Goal: Information Seeking & Learning: Learn about a topic

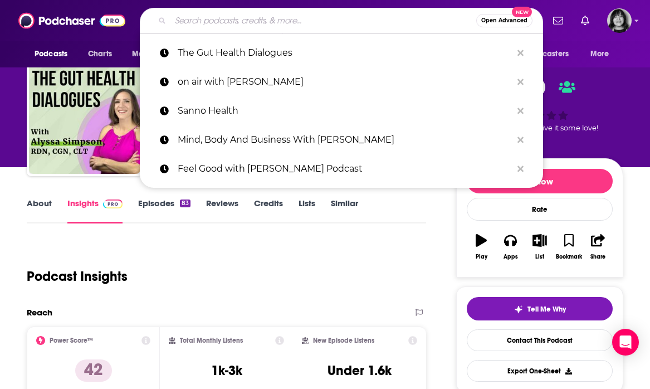
type input "THE CYBERSECURITY READINESS PODCAST SERIES"
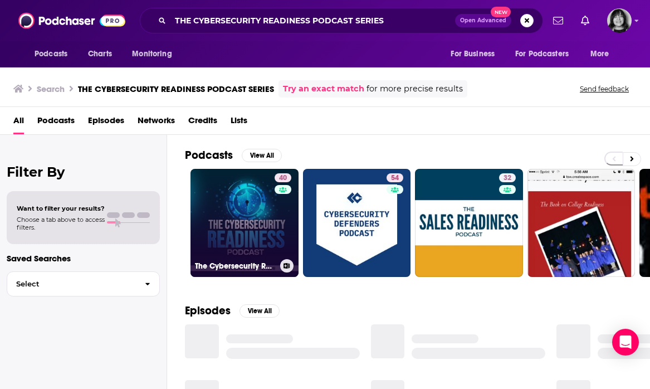
click at [246, 223] on link "40 The Cybersecurity Readiness Podcast Series" at bounding box center [245, 223] width 108 height 108
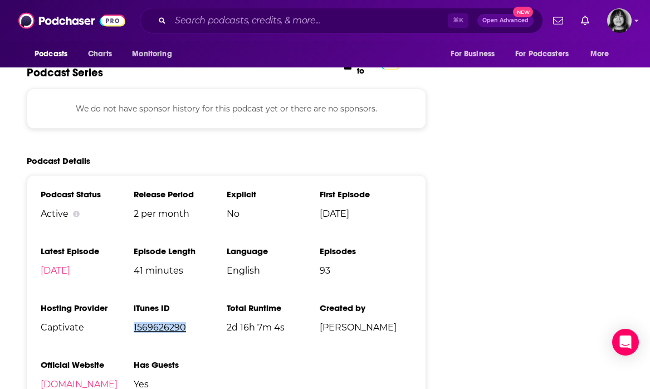
scroll to position [1319, 0]
click at [72, 378] on link "[DOMAIN_NAME]" at bounding box center [79, 383] width 77 height 11
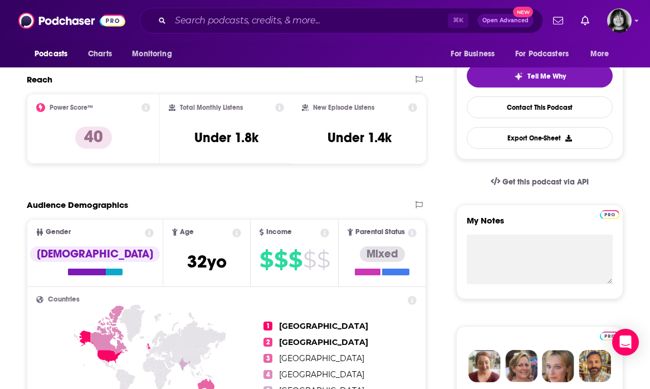
scroll to position [0, 0]
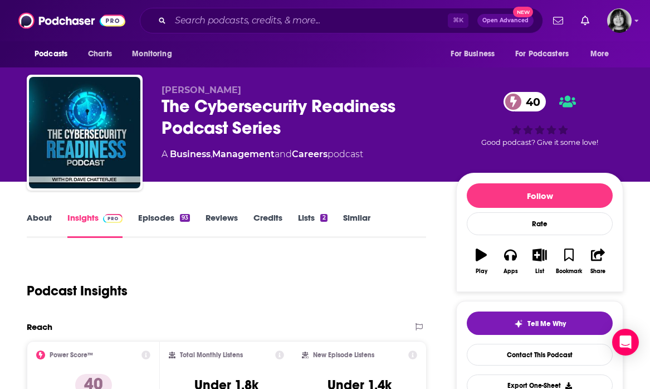
click at [45, 220] on link "About" at bounding box center [39, 225] width 25 height 26
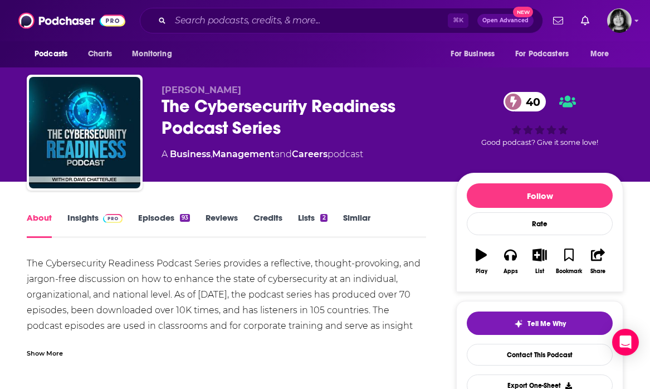
click at [46, 357] on div "Show More" at bounding box center [45, 352] width 36 height 11
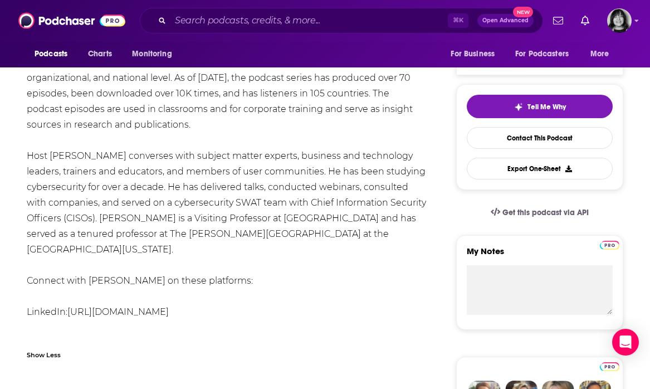
scroll to position [216, 0]
drag, startPoint x: 250, startPoint y: 294, endPoint x: 70, endPoint y: 299, distance: 179.5
click at [70, 299] on div "The Cybersecurity Readiness Podcast Series provides a reflective, thought-provo…" at bounding box center [227, 196] width 400 height 312
copy link "[URL][DOMAIN_NAME]"
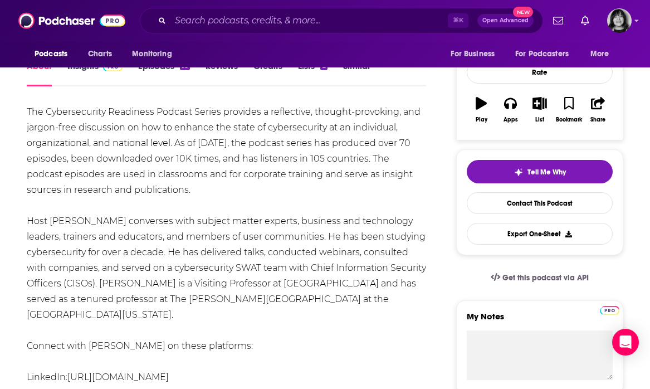
scroll to position [167, 0]
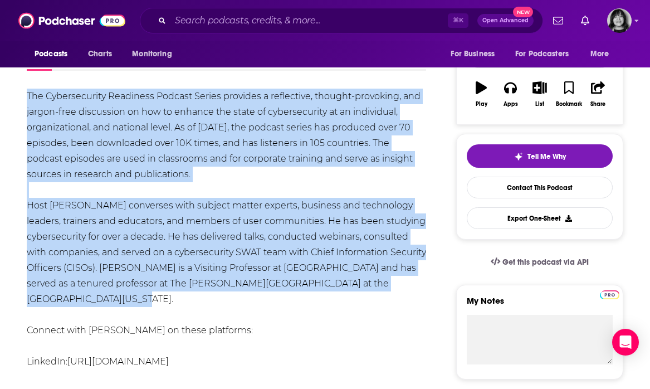
drag, startPoint x: 373, startPoint y: 280, endPoint x: 27, endPoint y: 101, distance: 390.1
click at [27, 101] on div "The Cybersecurity Readiness Podcast Series provides a reflective, thought-provo…" at bounding box center [227, 245] width 400 height 312
copy div "The Cybersecurity Readiness Podcast Series provides a reflective, thought-provo…"
click at [323, 21] on input "Search podcasts, credits, & more..." at bounding box center [310, 21] width 278 height 18
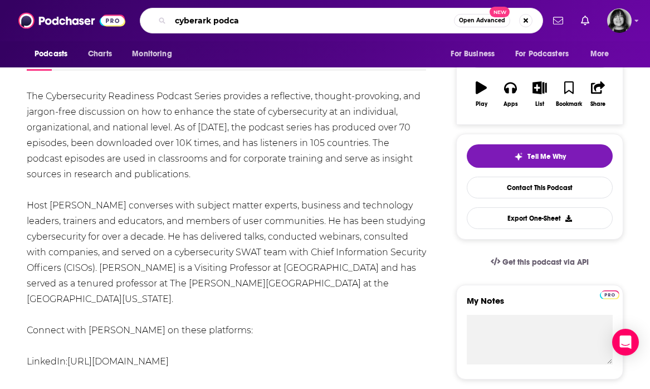
type input "cyberark podcas"
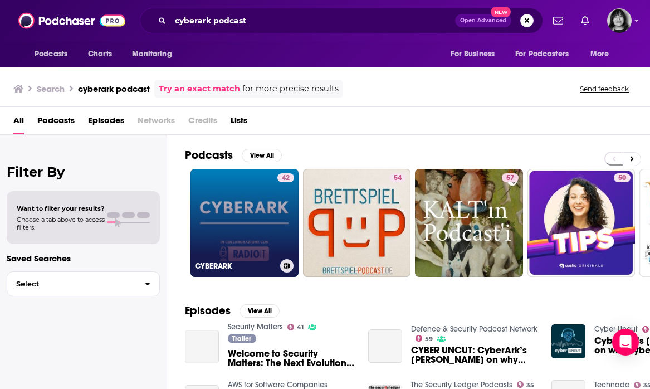
click at [264, 206] on link "42 CYBERARK" at bounding box center [245, 223] width 108 height 108
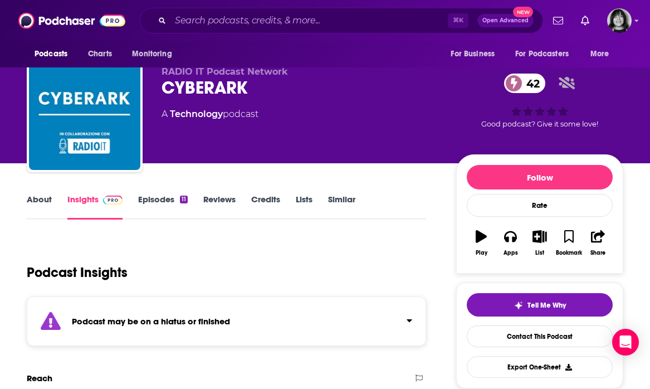
scroll to position [21, 0]
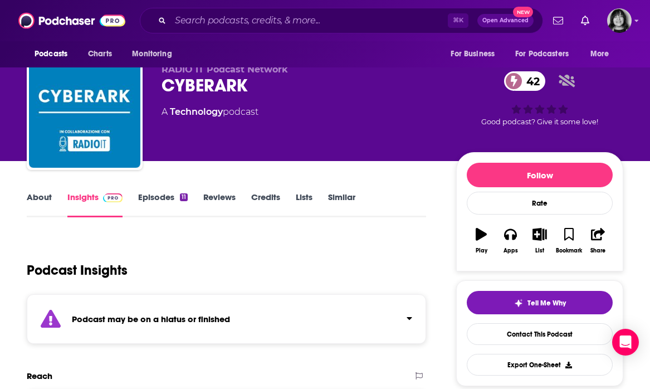
click at [230, 319] on strong "Podcast may be on a hiatus or finished" at bounding box center [151, 319] width 158 height 11
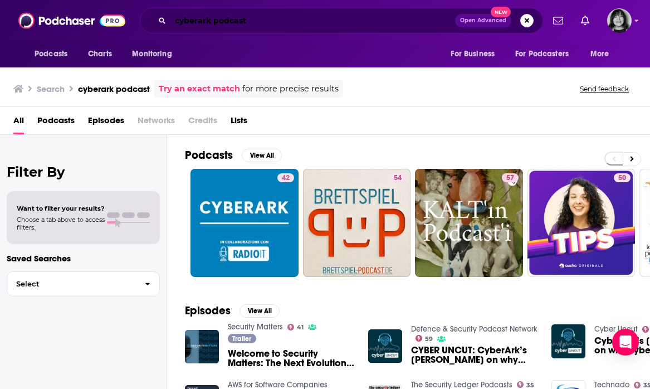
click at [261, 18] on input "cyberark podcast" at bounding box center [313, 21] width 285 height 18
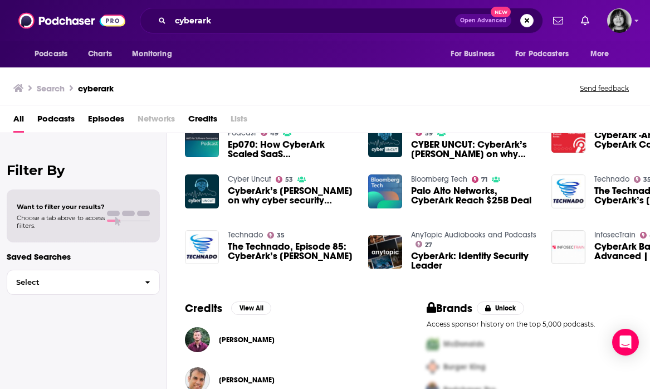
scroll to position [228, 0]
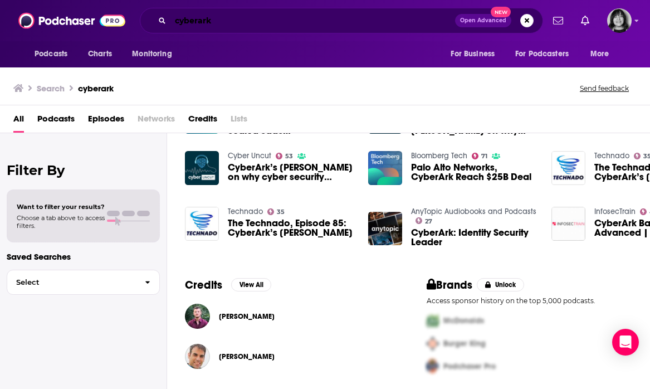
click at [390, 21] on input "cyberark" at bounding box center [313, 21] width 285 height 18
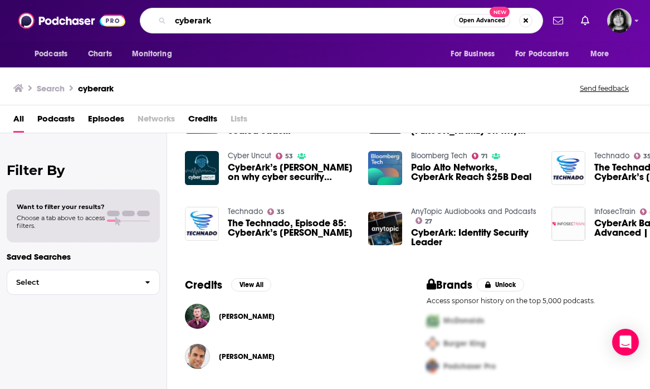
click at [390, 21] on input "cyberark" at bounding box center [313, 21] width 284 height 18
paste input "Redefining CyberSecurity"
type input "Redefining CyberSecurity"
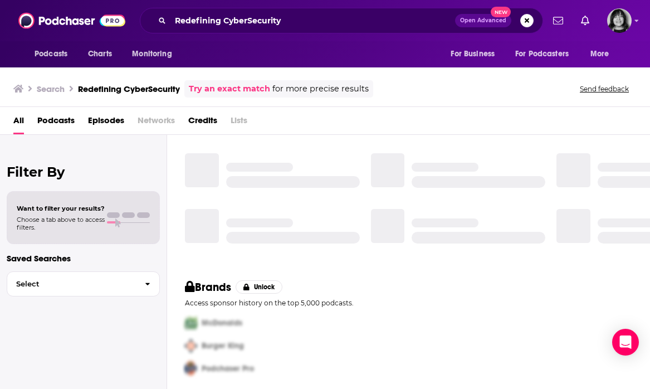
scroll to position [228, 0]
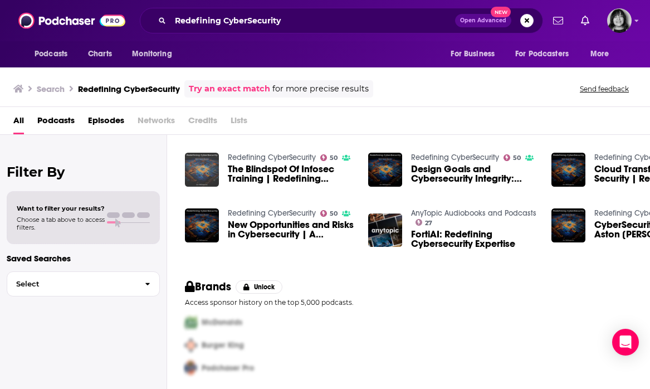
click at [200, 173] on img "The Blindspot Of Infosec Training | Redefining CyberSecurity With Eric Thomas" at bounding box center [202, 170] width 34 height 34
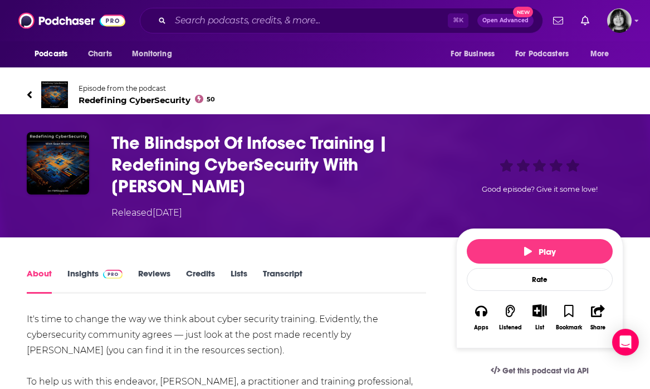
click at [160, 98] on span "Redefining CyberSecurity 50" at bounding box center [147, 100] width 137 height 11
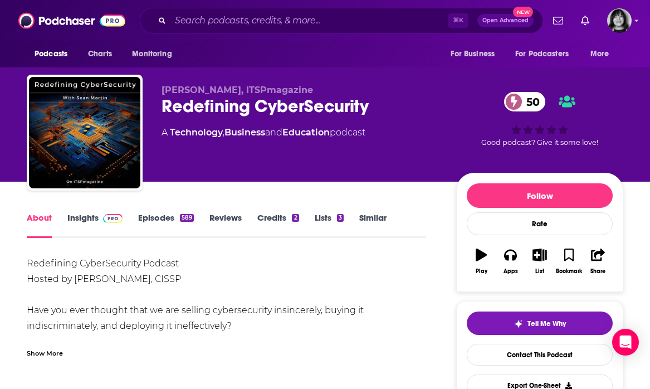
click at [87, 220] on link "Insights" at bounding box center [94, 225] width 55 height 26
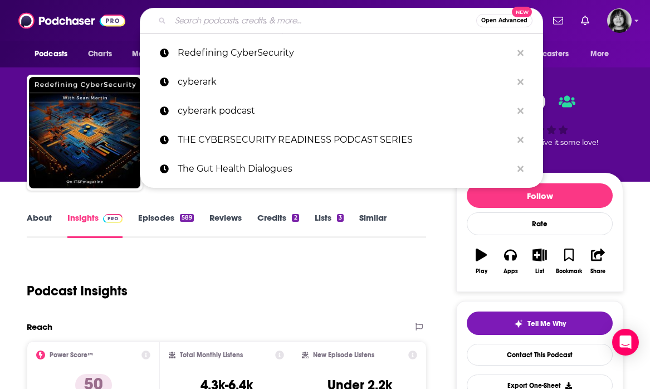
click at [312, 25] on input "Search podcasts, credits, & more..." at bounding box center [324, 21] width 306 height 18
paste input "Redefining Society & Technology Podcast"
type input "Redefining Society & Technology Podcast"
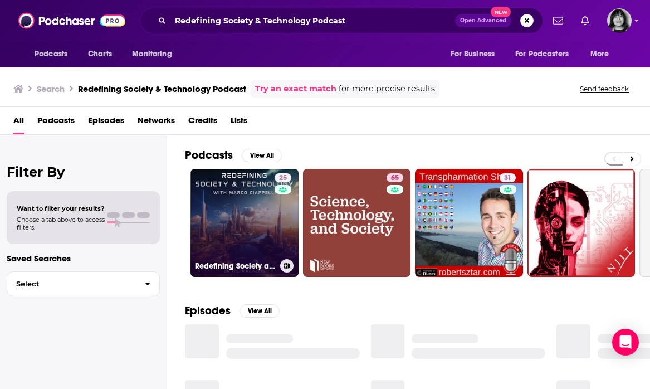
click at [260, 240] on link "25 Redefining Society and Technology Podcast" at bounding box center [245, 223] width 108 height 108
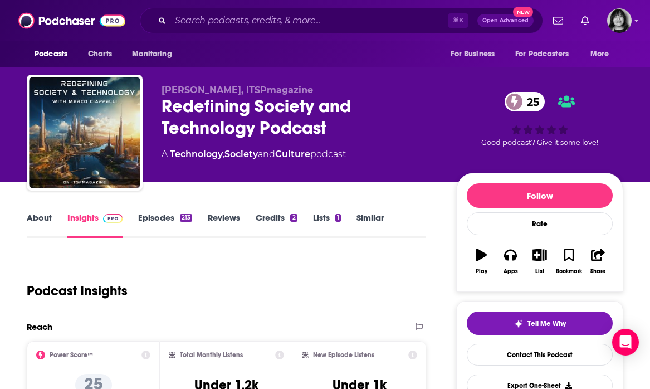
click at [39, 221] on link "About" at bounding box center [39, 225] width 25 height 26
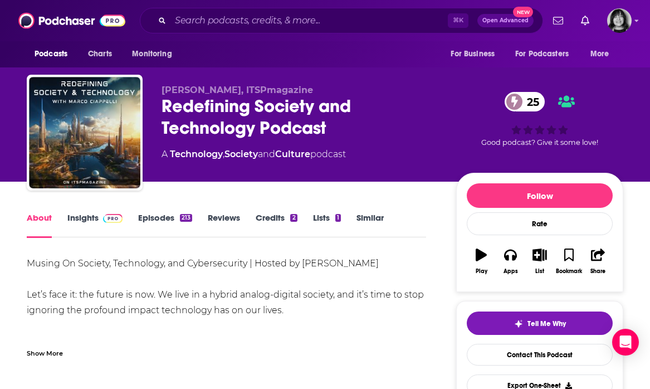
click at [38, 350] on div "Show More" at bounding box center [45, 352] width 36 height 11
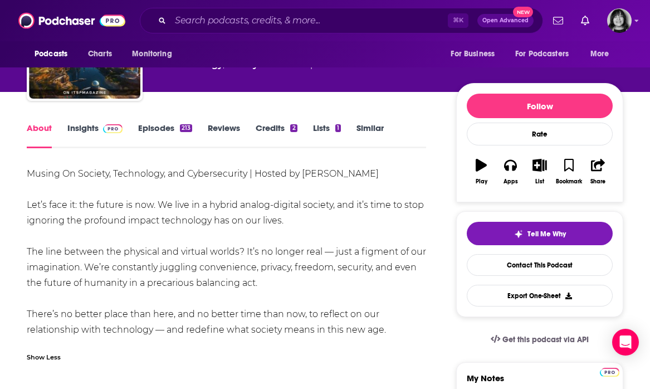
scroll to position [77, 0]
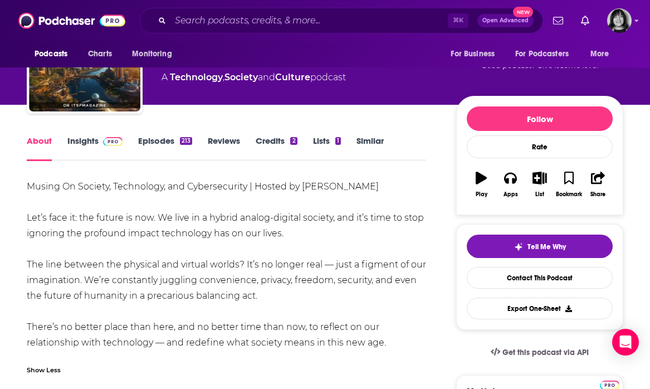
drag, startPoint x: 386, startPoint y: 225, endPoint x: 27, endPoint y: 192, distance: 359.9
click at [27, 192] on div "Musing On Society, Technology, and Cybersecurity | Hosted by [PERSON_NAME] Let’…" at bounding box center [227, 265] width 400 height 172
copy div "Musing On Society, Technology, and Cybersecurity | Hosted by [PERSON_NAME] Let’…"
click at [84, 145] on link "Insights" at bounding box center [94, 148] width 55 height 26
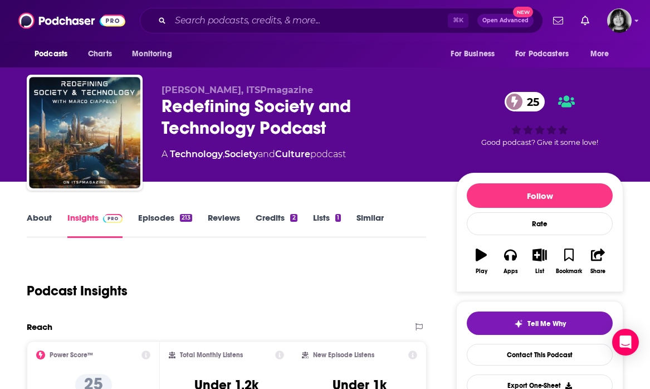
click at [267, 93] on span "[PERSON_NAME], ITSPmagazine" at bounding box center [238, 90] width 152 height 11
copy p "[PERSON_NAME], ITSPmagazine"
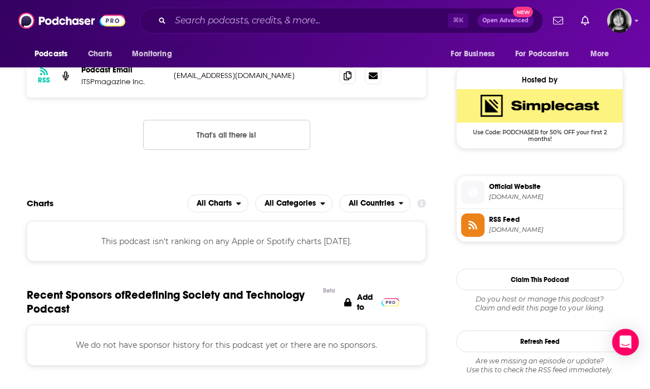
scroll to position [562, 0]
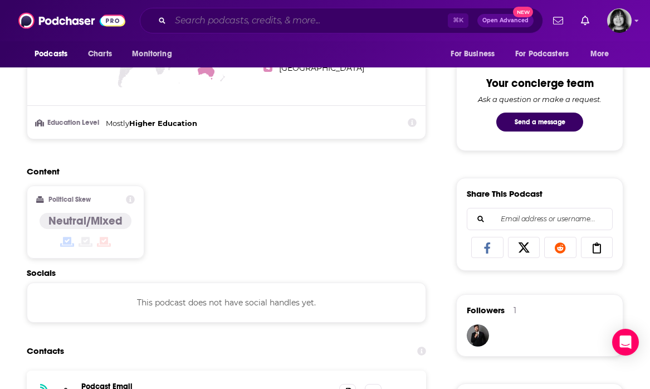
click at [241, 26] on input "Search podcasts, credits, & more..." at bounding box center [310, 21] width 278 height 18
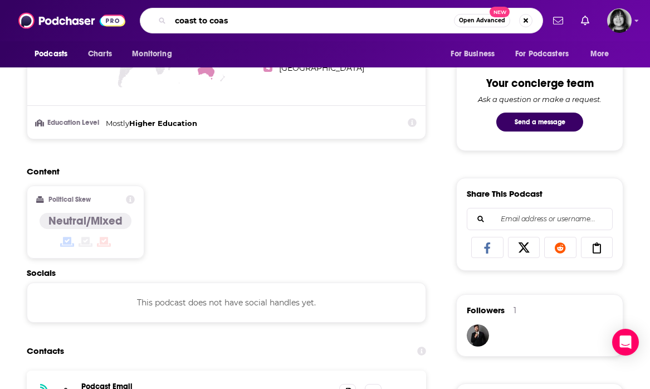
type input "coast to coast"
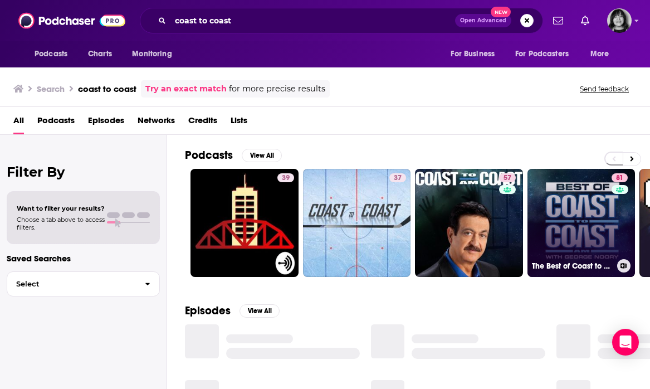
click at [561, 184] on link "81 The Best of Coast to Coast AM" at bounding box center [582, 223] width 108 height 108
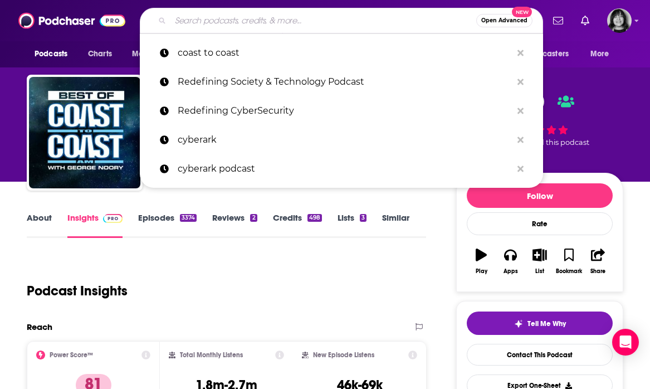
click at [279, 21] on input "Search podcasts, credits, & more..." at bounding box center [324, 21] width 306 height 18
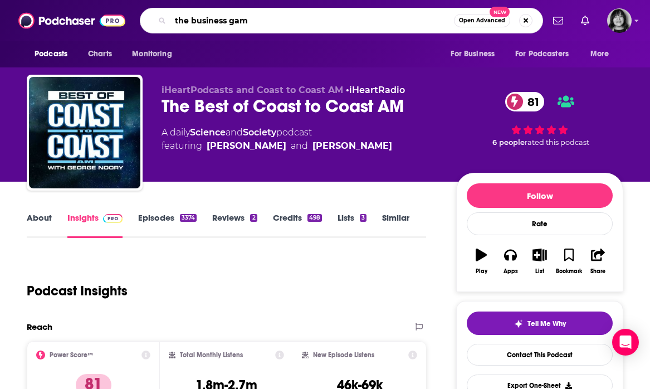
type input "the business game"
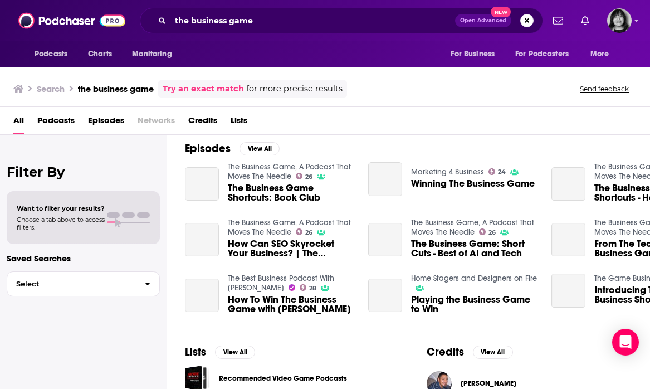
scroll to position [159, 0]
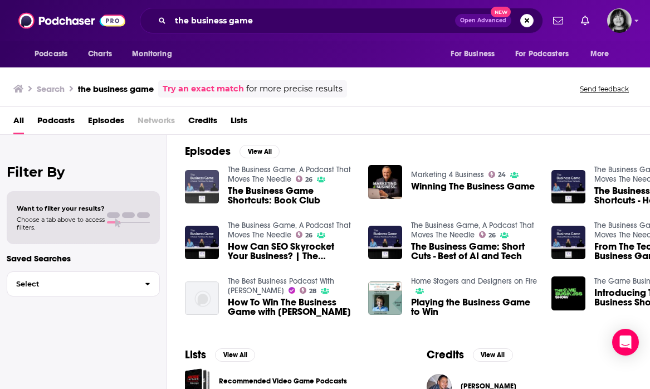
click at [200, 178] on img "The Business Game Shortcuts: Book Club" at bounding box center [202, 187] width 34 height 34
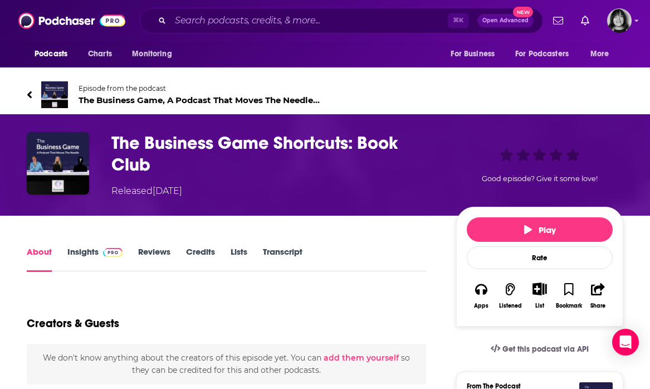
click at [168, 101] on span "The Business Game, A Podcast That Moves The Needle 26" at bounding box center [202, 100] width 247 height 11
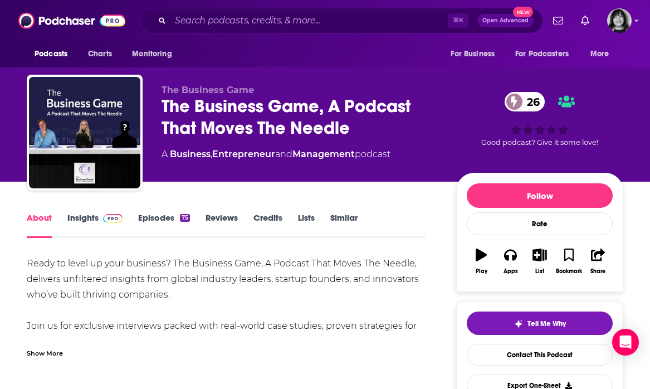
click at [87, 216] on link "Insights" at bounding box center [94, 225] width 55 height 26
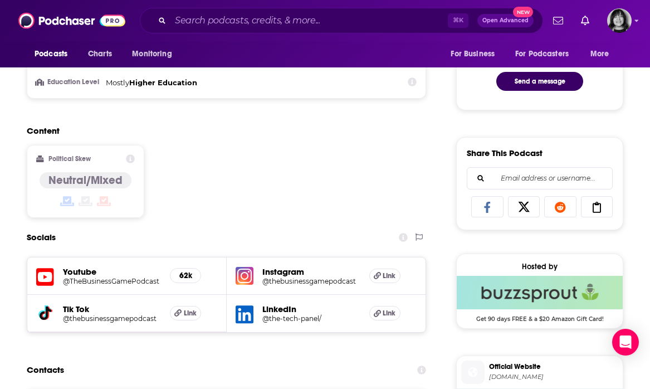
scroll to position [594, 0]
